Goal: Task Accomplishment & Management: Manage account settings

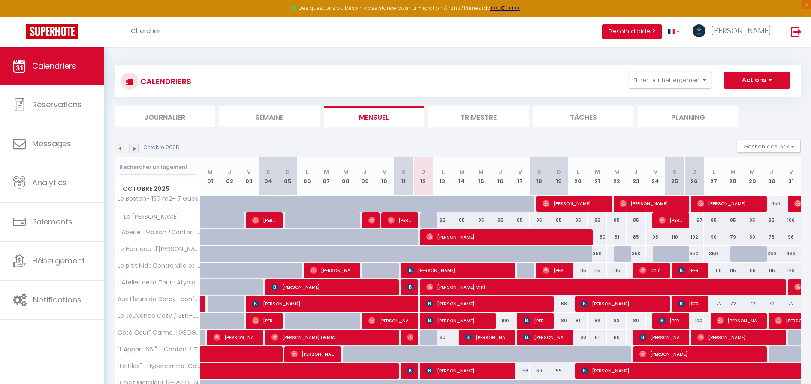
scroll to position [203, 0]
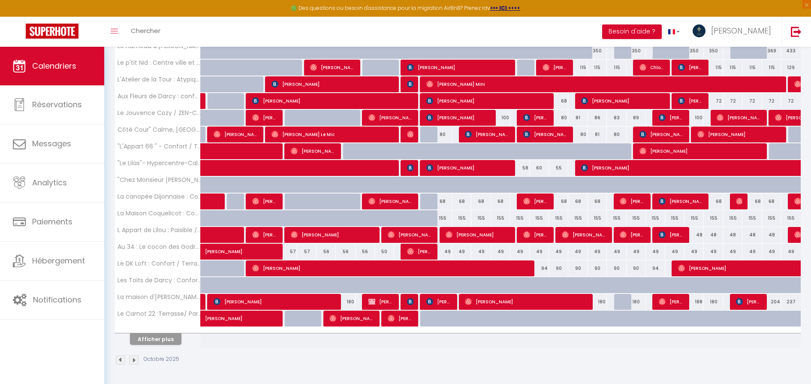
click at [444, 201] on div "68" at bounding box center [442, 201] width 19 height 16
type input "68"
type input "Lun 13 Octobre 2025"
type input "[DATE]"
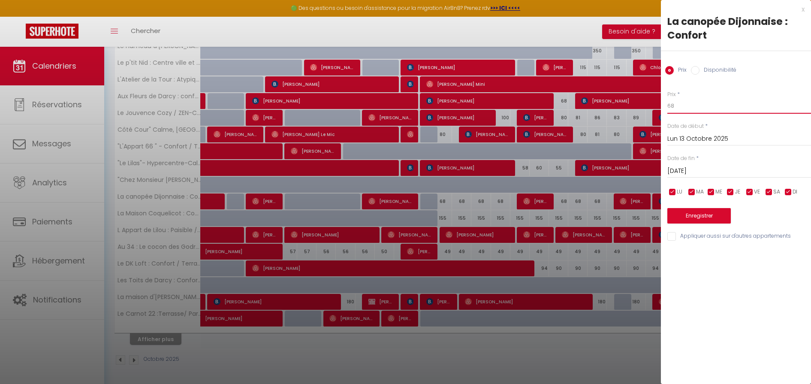
drag, startPoint x: 707, startPoint y: 104, endPoint x: 551, endPoint y: 117, distance: 156.2
click at [585, 109] on body "🟢 Des questions ou besoin d'assistance pour la migration AirBnB? Prenez rdv >>>…" at bounding box center [405, 114] width 811 height 540
type input "64"
click at [708, 177] on div "[DATE] < [DATE] > Dim Lun Mar Mer Jeu Ven Sam 1 2 3 4 5 6 7 8 9 10 11 12 13 14 …" at bounding box center [739, 169] width 144 height 15
click at [706, 169] on input "[DATE]" at bounding box center [739, 170] width 144 height 11
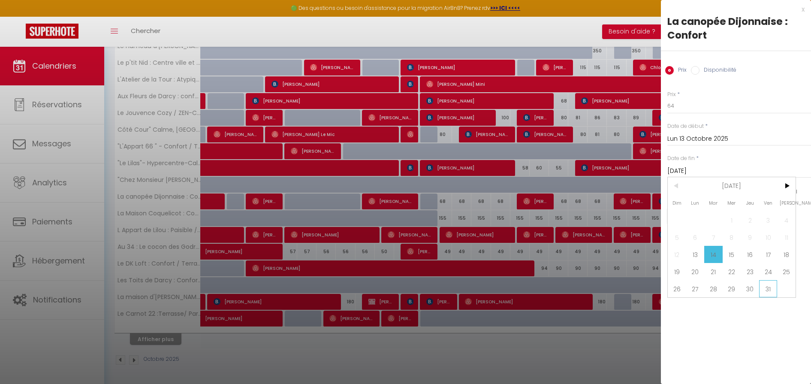
click at [770, 288] on span "31" at bounding box center [768, 288] width 18 height 17
type input "Ven 31 Octobre 2025"
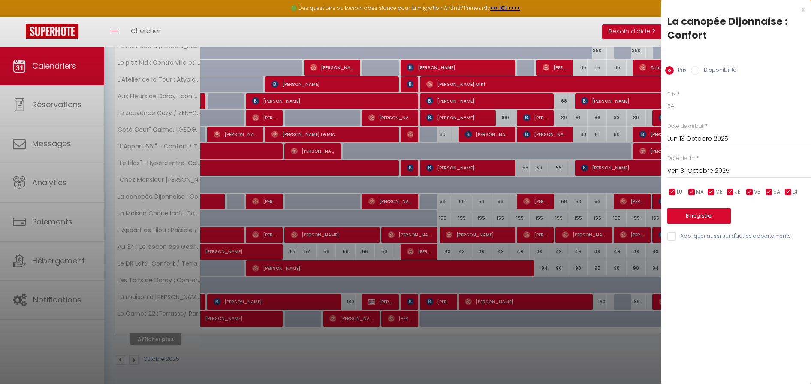
click at [702, 204] on div "Enregistrer" at bounding box center [739, 210] width 144 height 26
click at [703, 216] on button "Enregistrer" at bounding box center [698, 215] width 63 height 15
